Goal: Navigation & Orientation: Find specific page/section

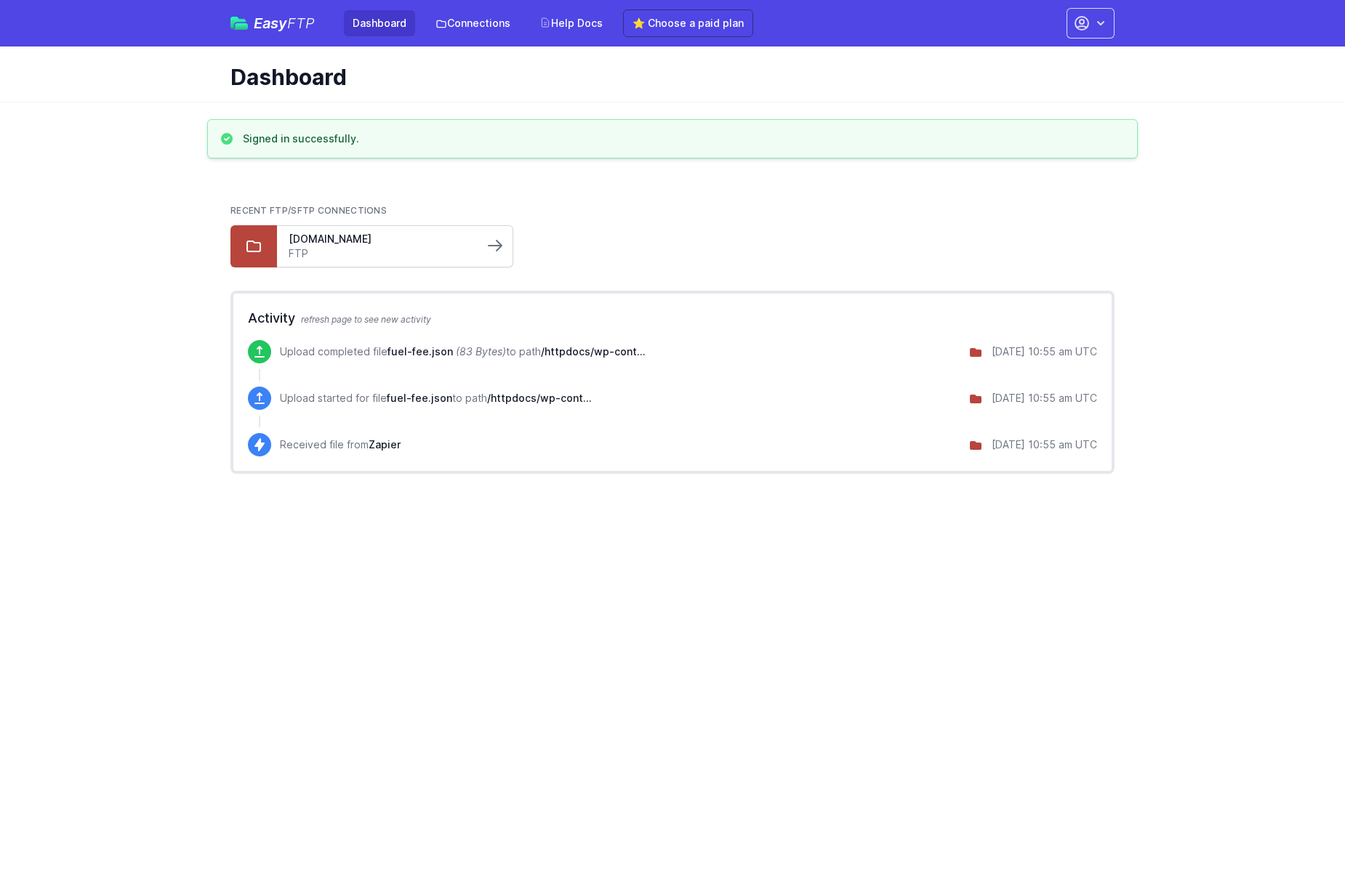
click at [497, 249] on icon at bounding box center [495, 246] width 13 height 10
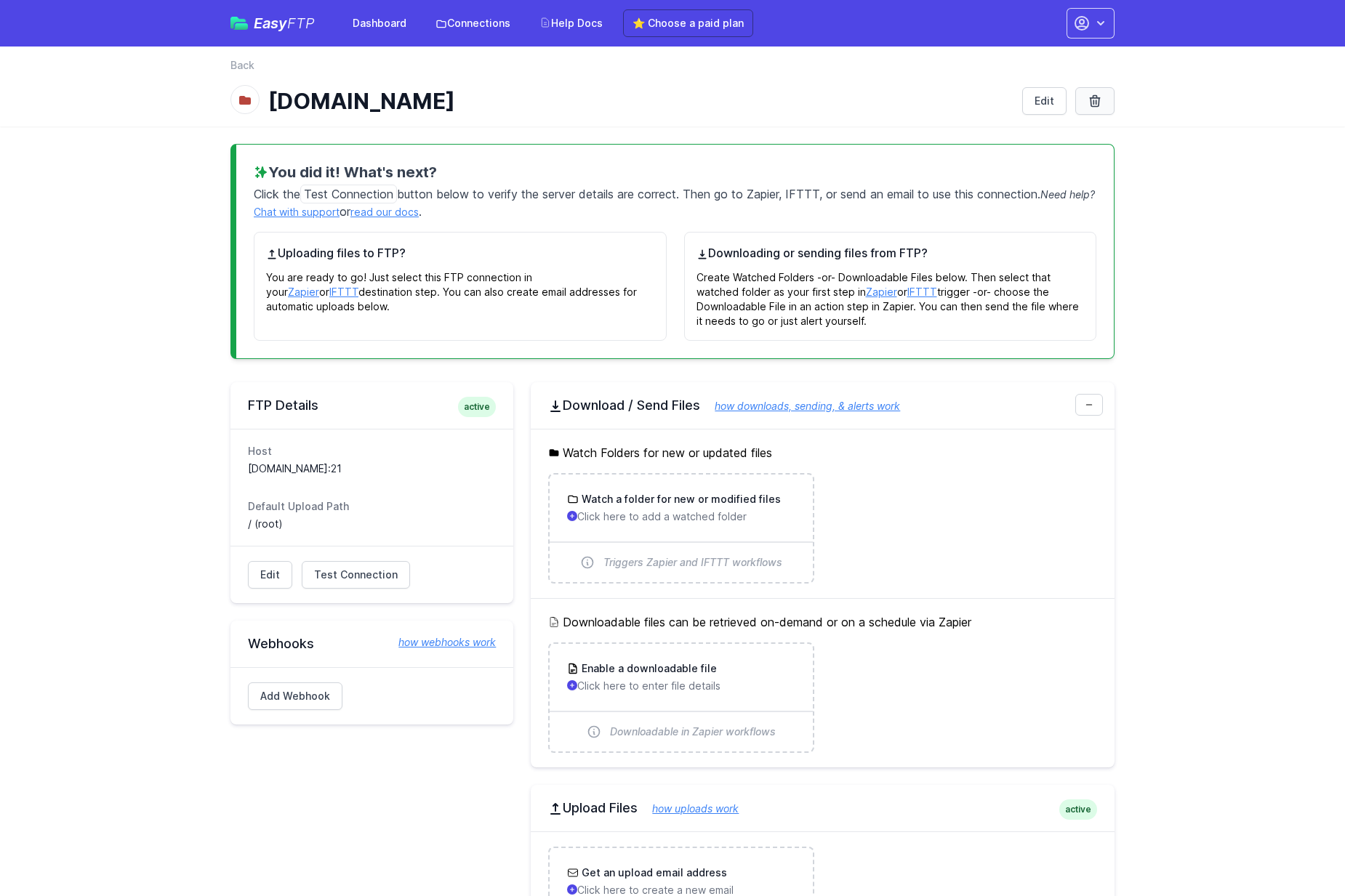
click at [1107, 98] on link at bounding box center [1095, 101] width 39 height 27
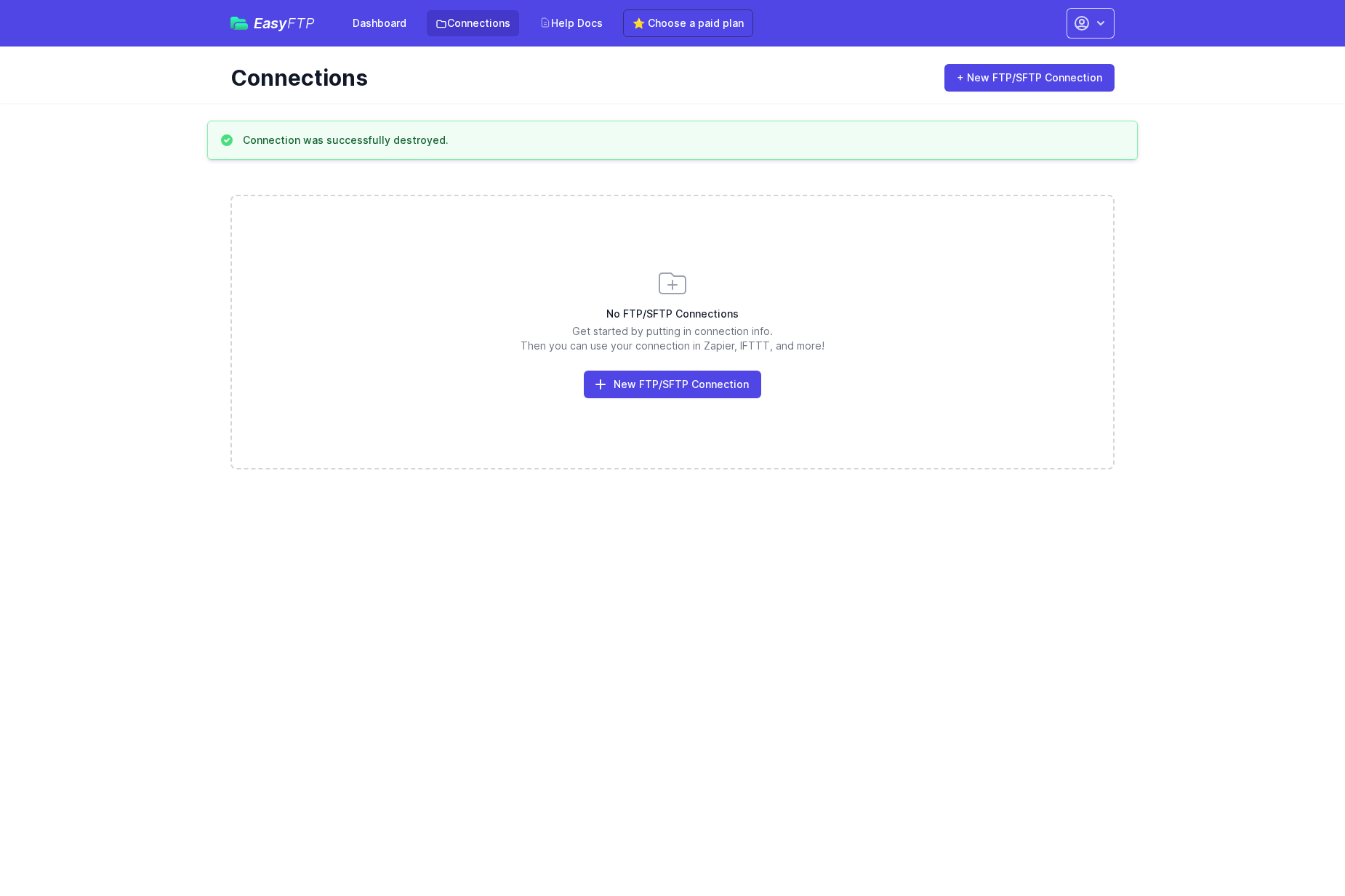
click at [462, 27] on link "Connections" at bounding box center [473, 23] width 93 height 26
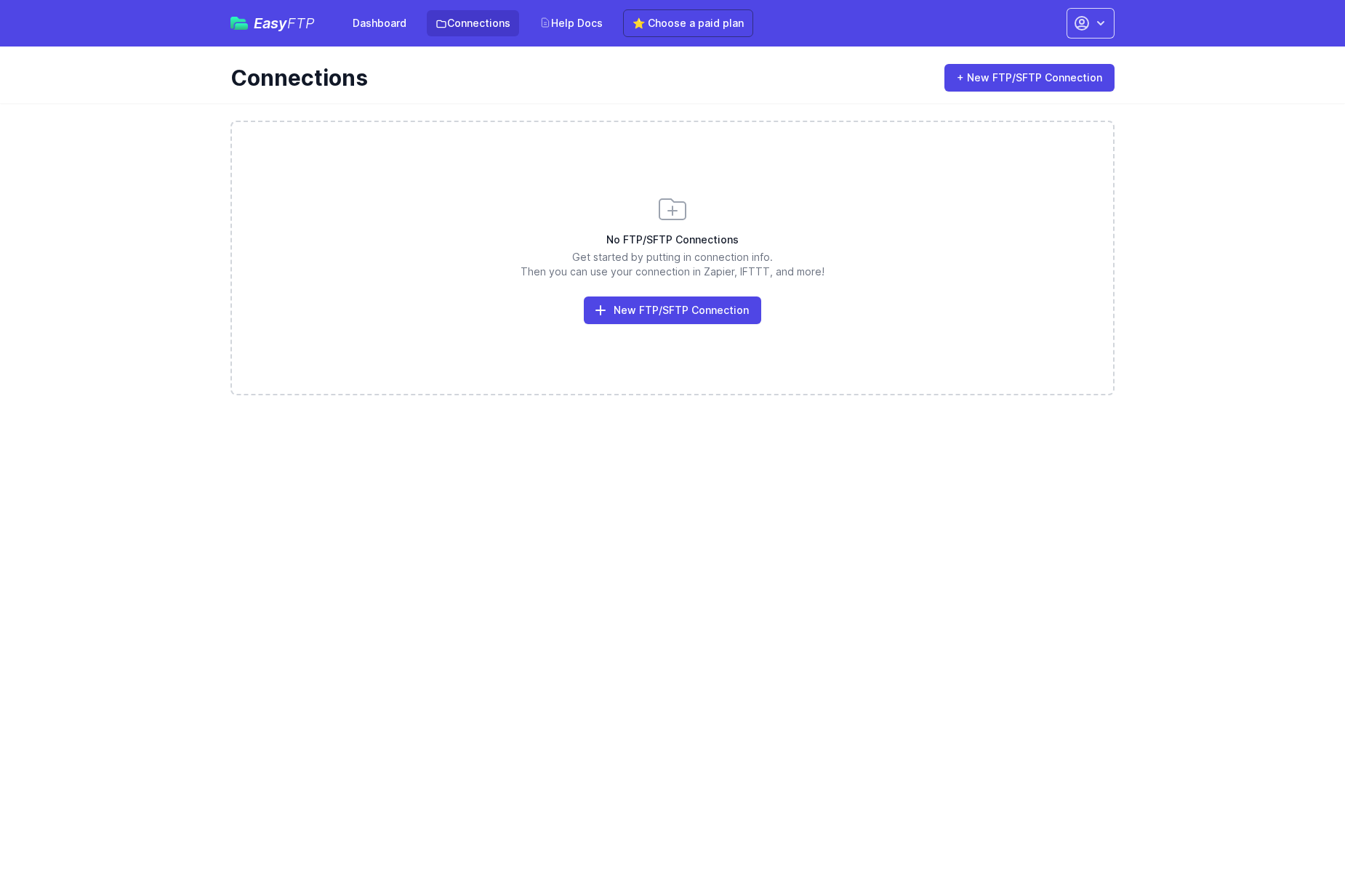
click at [547, 413] on html "Easy FTP Dashboard Connections Help Docs ⭐ Choose a paid plan Account Settings …" at bounding box center [672, 206] width 1345 height 413
